Goal: Task Accomplishment & Management: Use online tool/utility

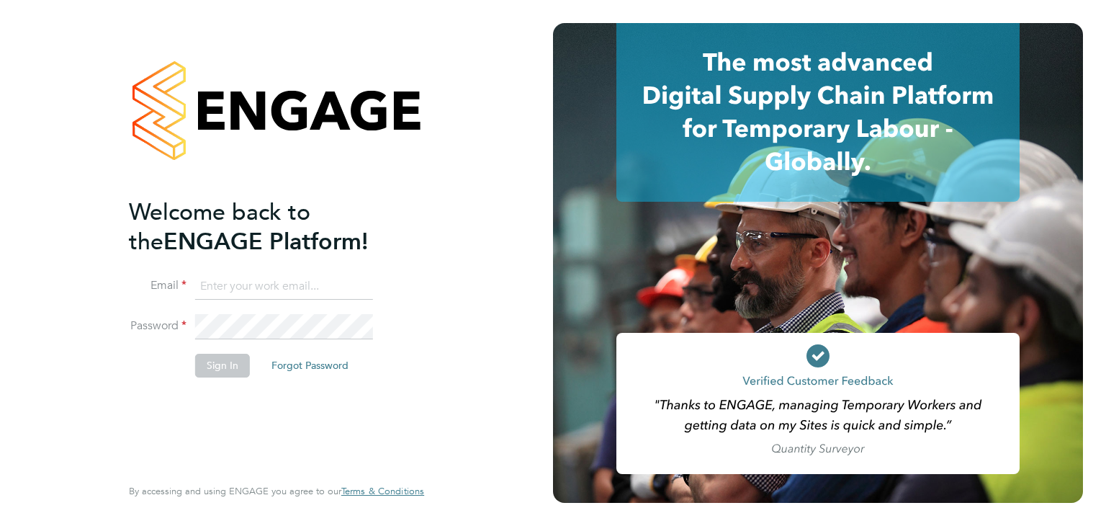
type input "beckycrawley@tempestresourcing.co.uk"
click at [220, 358] on button "Sign In" at bounding box center [222, 365] width 55 height 23
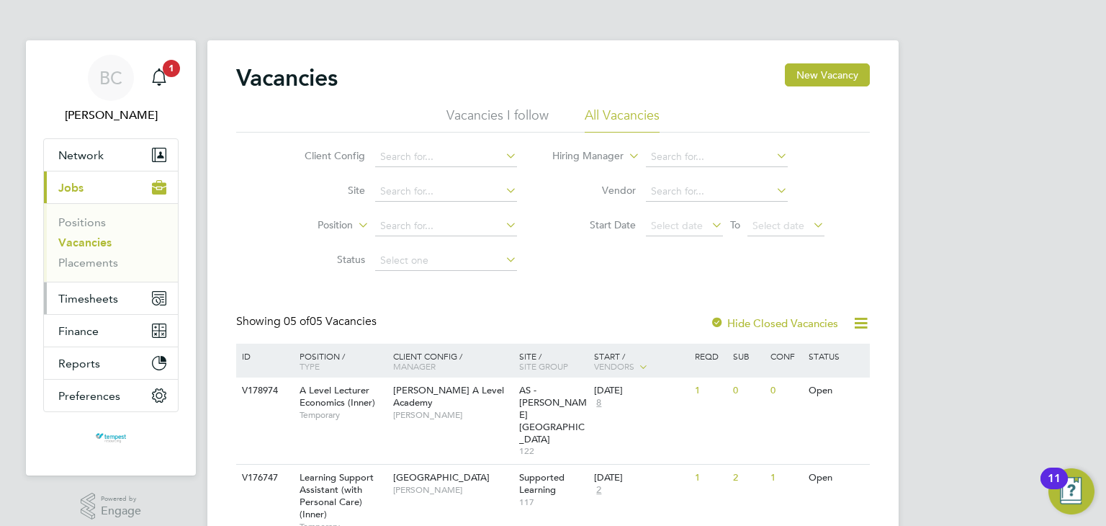
click at [96, 300] on span "Timesheets" at bounding box center [88, 299] width 60 height 14
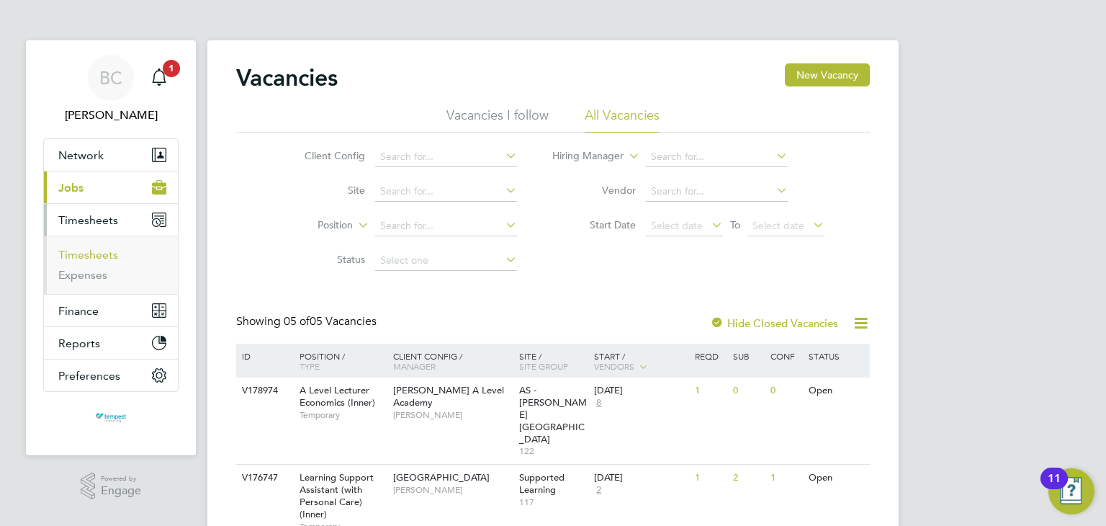
click at [104, 255] on link "Timesheets" at bounding box center [88, 255] width 60 height 14
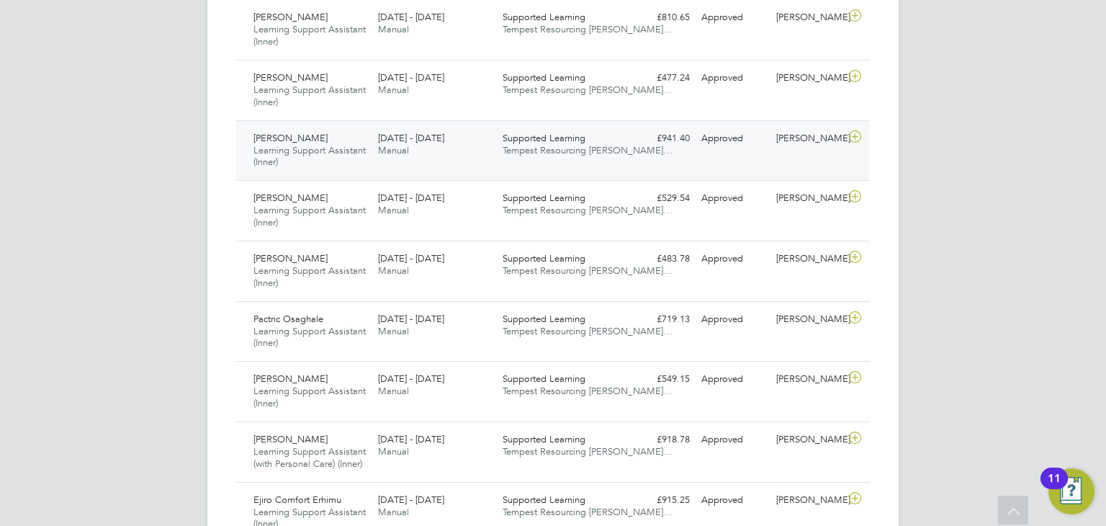
click at [272, 132] on span "[PERSON_NAME]" at bounding box center [290, 138] width 74 height 12
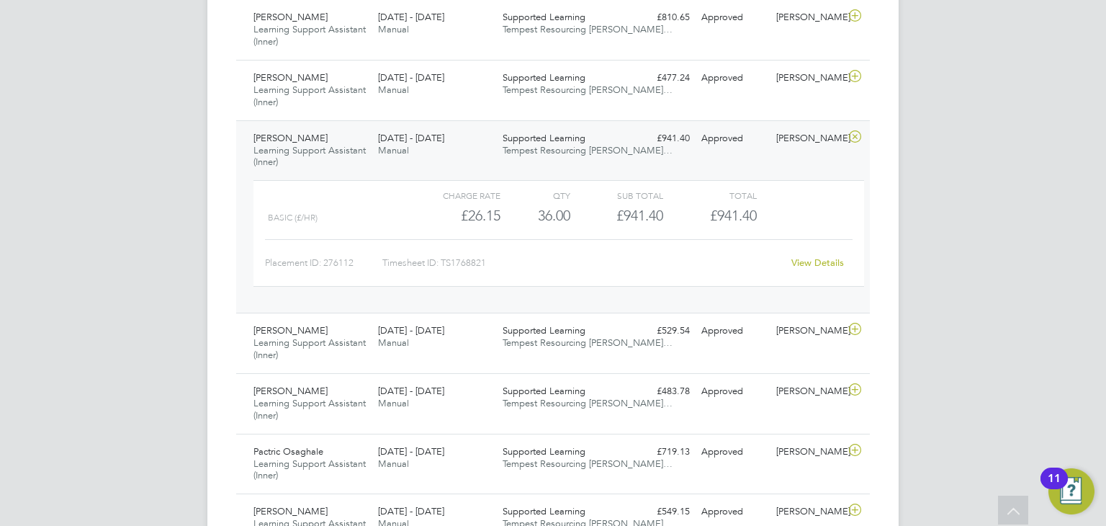
click at [830, 261] on link "View Details" at bounding box center [817, 262] width 53 height 12
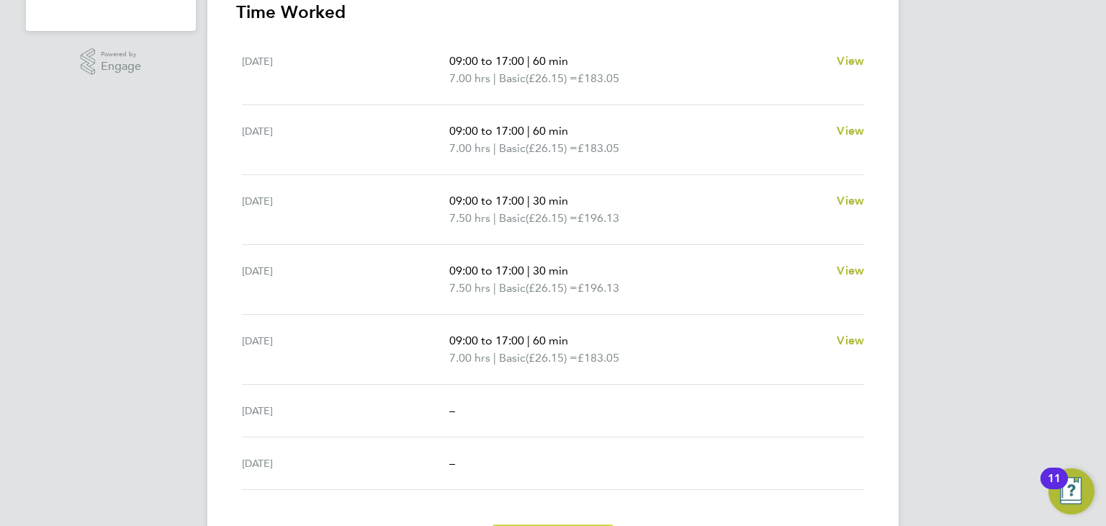
scroll to position [513, 0]
